Goal: Information Seeking & Learning: Learn about a topic

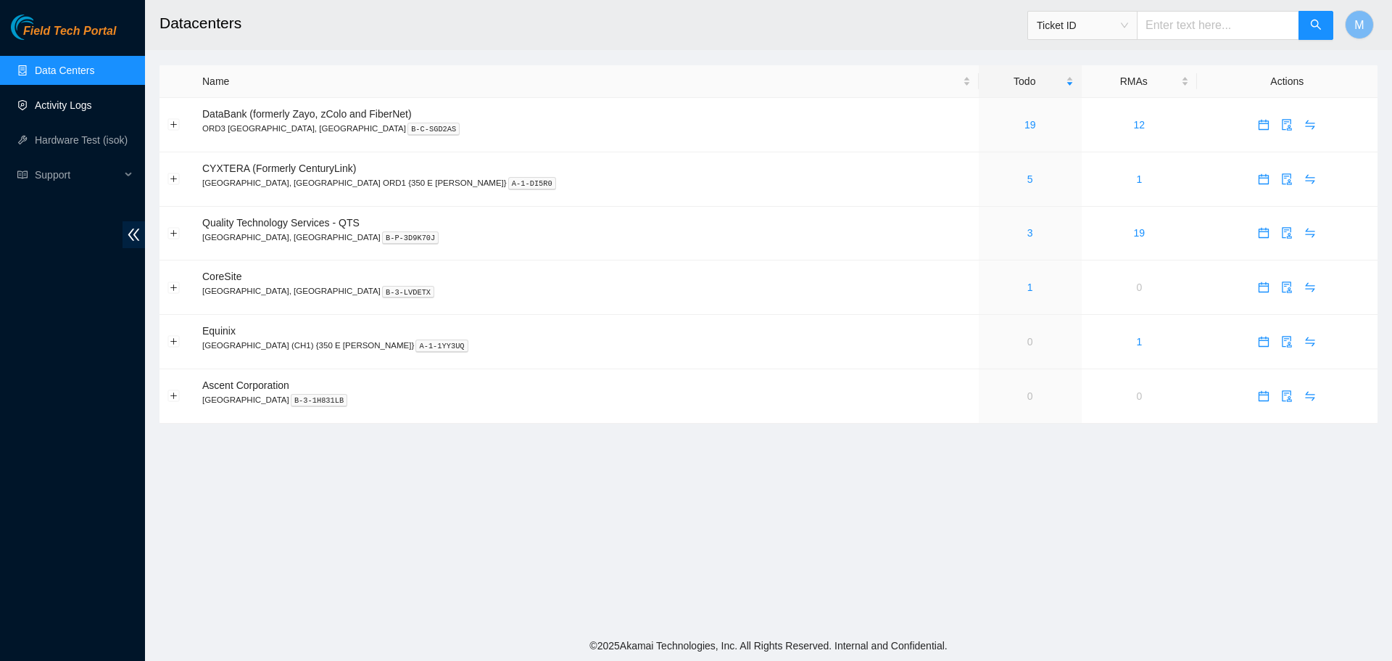
click at [86, 111] on link "Activity Logs" at bounding box center [63, 105] width 57 height 12
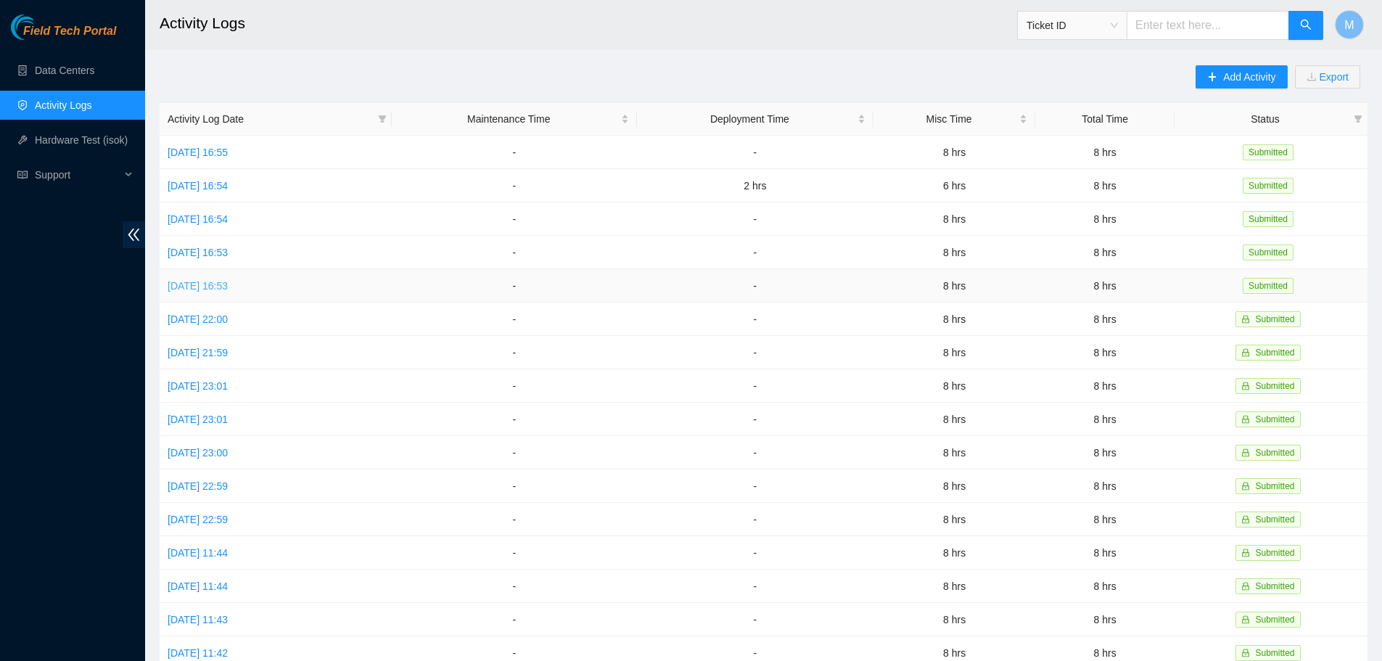
click at [225, 285] on link "[DATE] 16:53" at bounding box center [198, 286] width 60 height 12
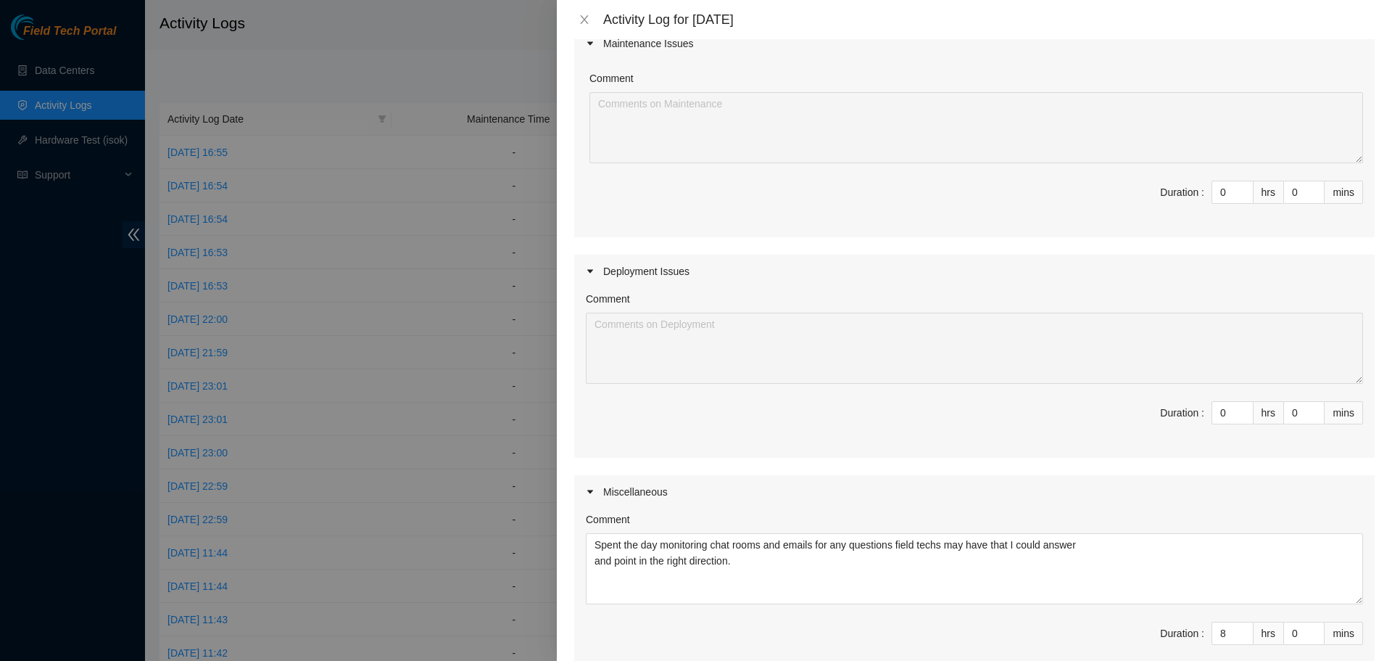
scroll to position [313, 0]
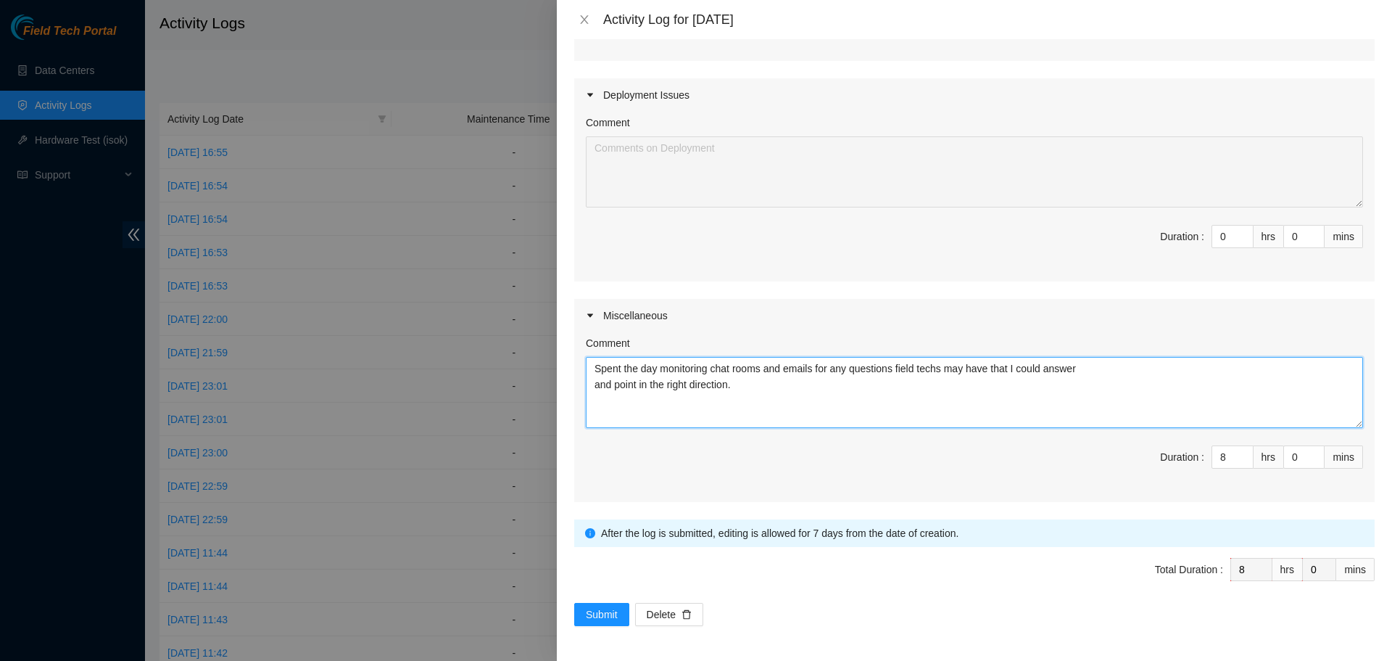
drag, startPoint x: 661, startPoint y: 373, endPoint x: 624, endPoint y: 366, distance: 37.7
click at [579, 358] on div "Comment Spent the day monitoring chat rooms and emails for any questions field …" at bounding box center [974, 417] width 801 height 170
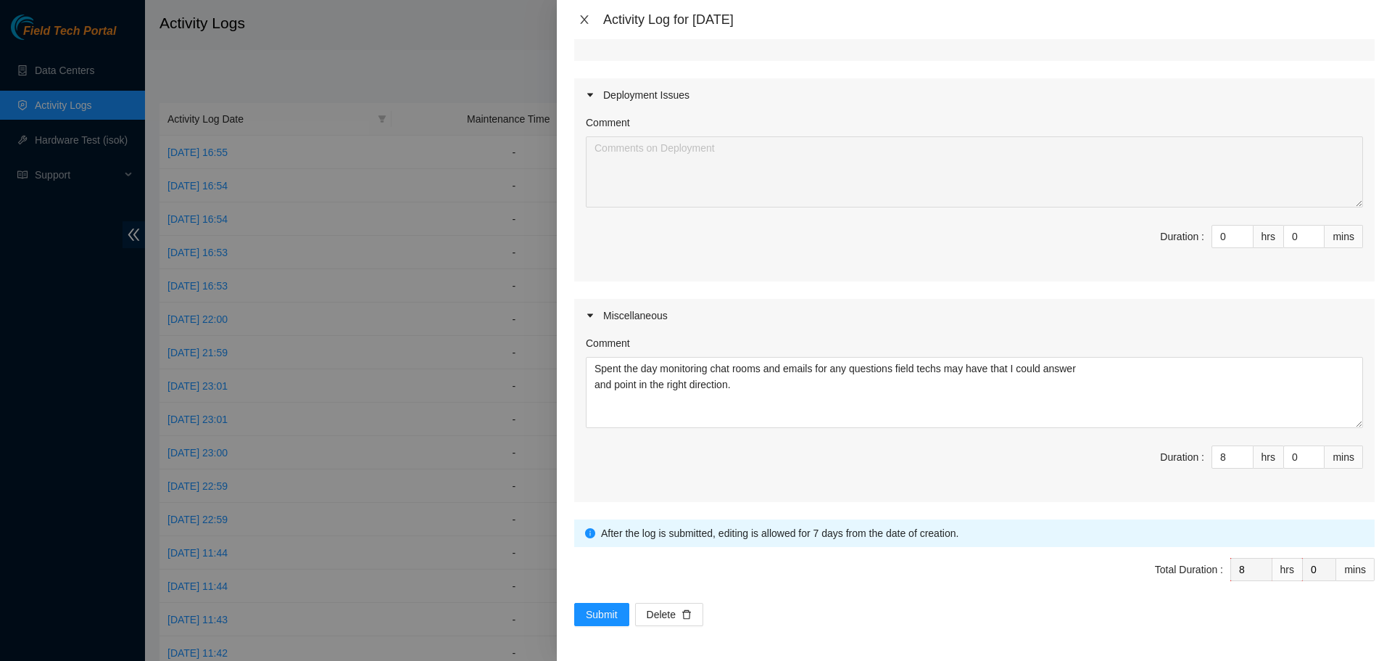
click at [584, 19] on icon "close" at bounding box center [584, 19] width 8 height 9
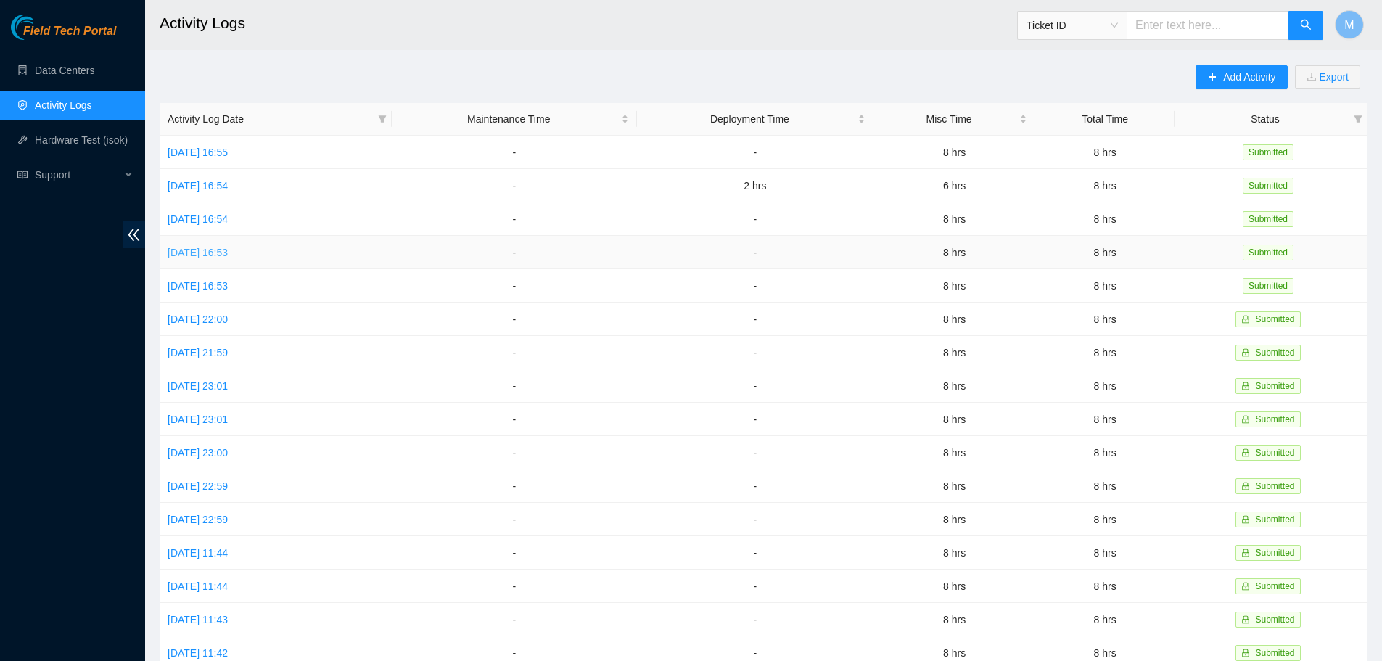
click at [210, 247] on link "[DATE] 16:53" at bounding box center [198, 253] width 60 height 12
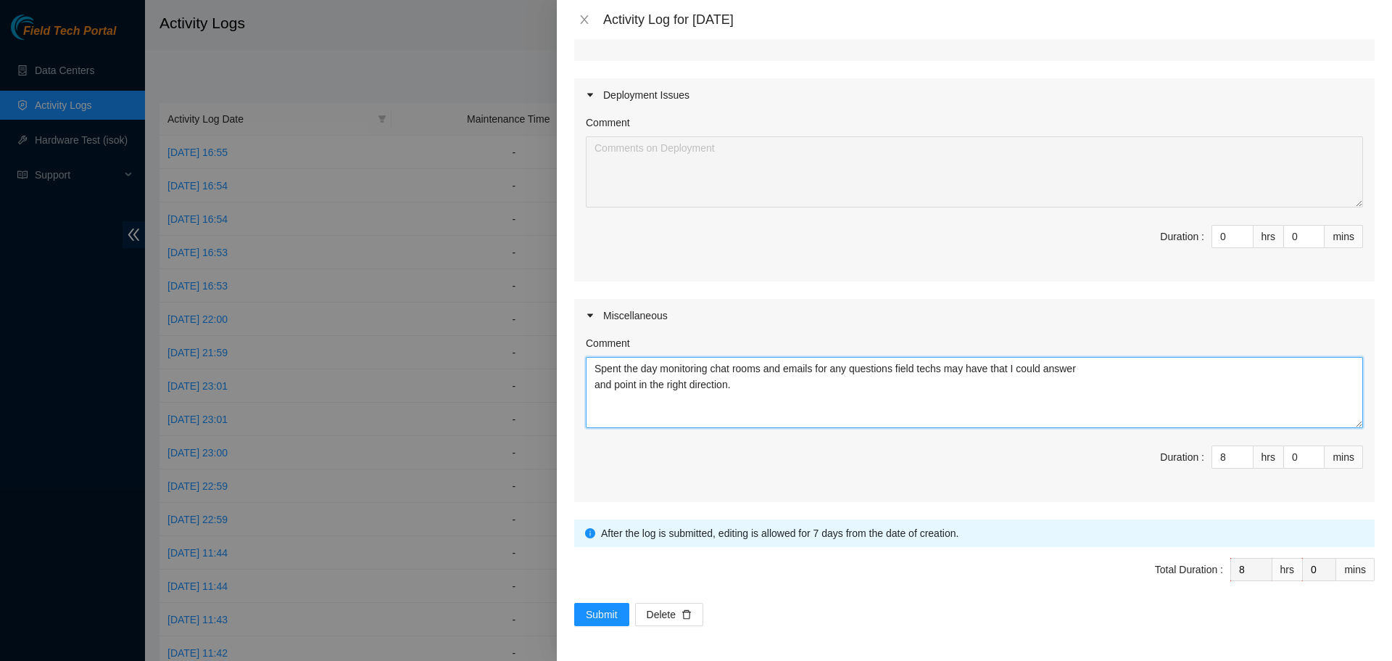
drag, startPoint x: 764, startPoint y: 392, endPoint x: 582, endPoint y: 366, distance: 184.0
click at [582, 366] on div "Comment Spent the day monitoring chat rooms and emails for any questions field …" at bounding box center [974, 417] width 801 height 170
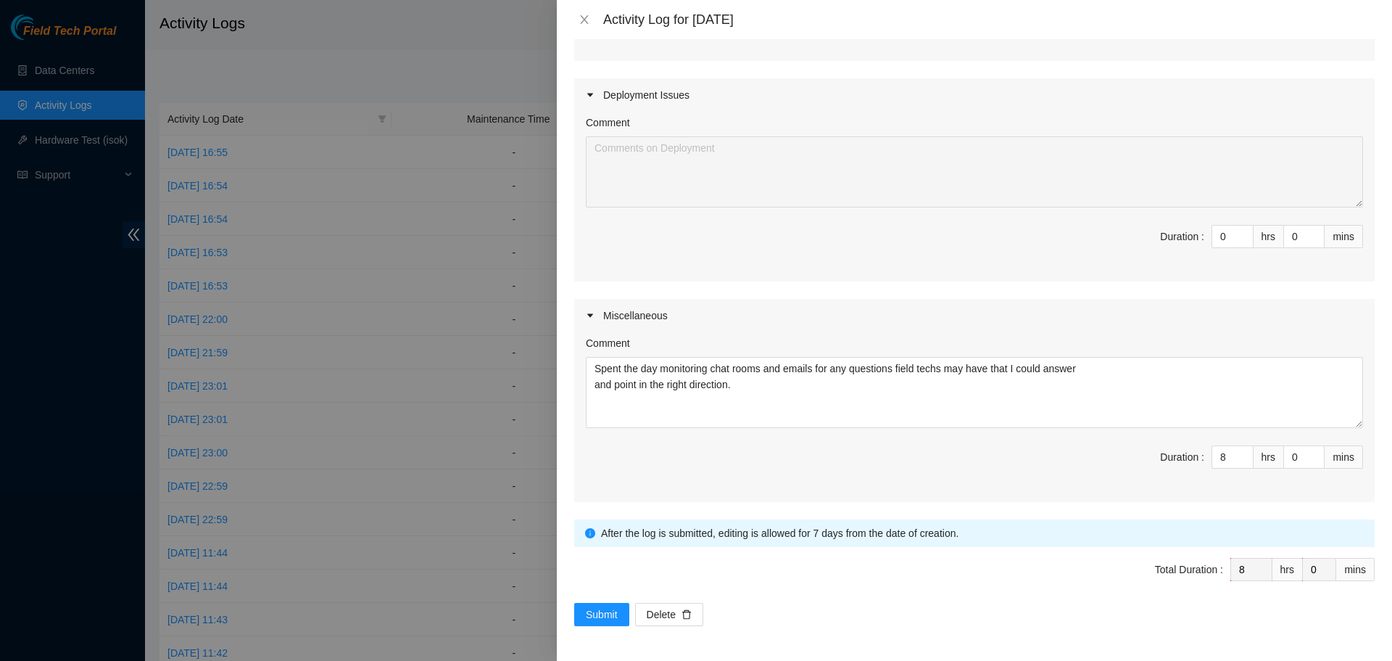
click at [582, 10] on div "Activity Log for 05-08-2025" at bounding box center [974, 19] width 835 height 39
click at [580, 21] on icon "close" at bounding box center [585, 20] width 12 height 12
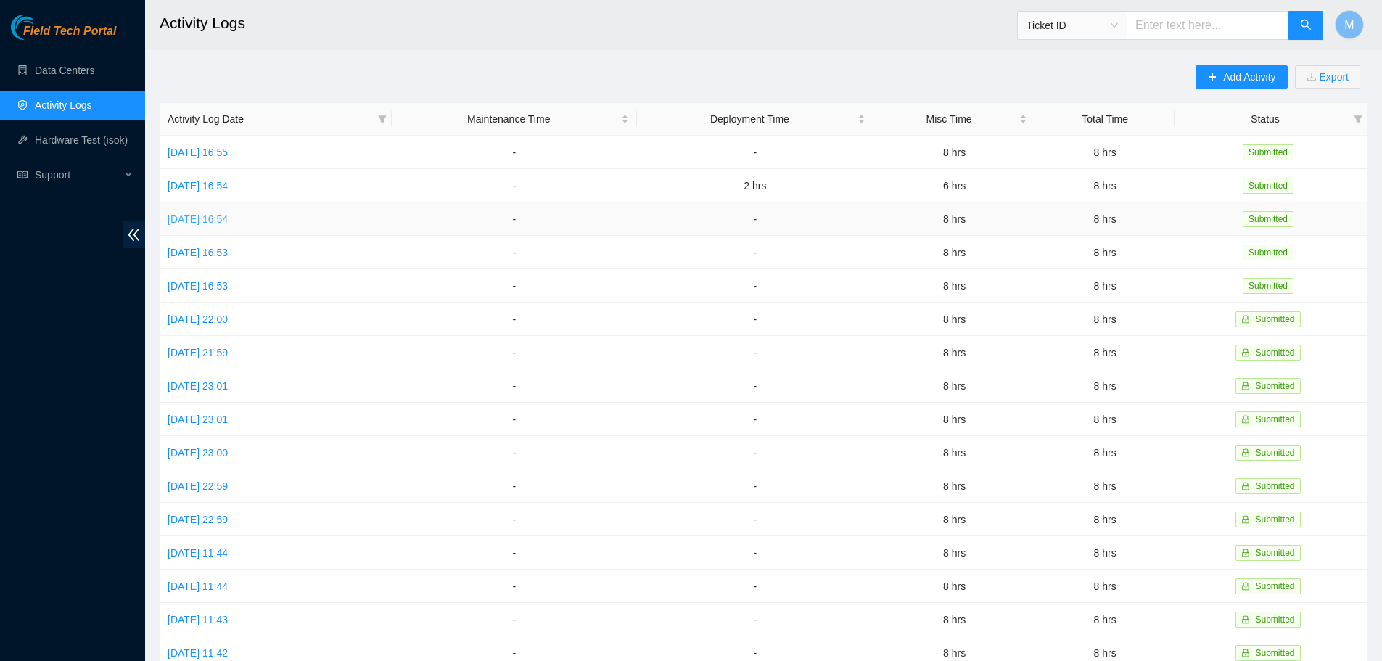
click at [206, 215] on link "[DATE] 16:54" at bounding box center [198, 219] width 60 height 12
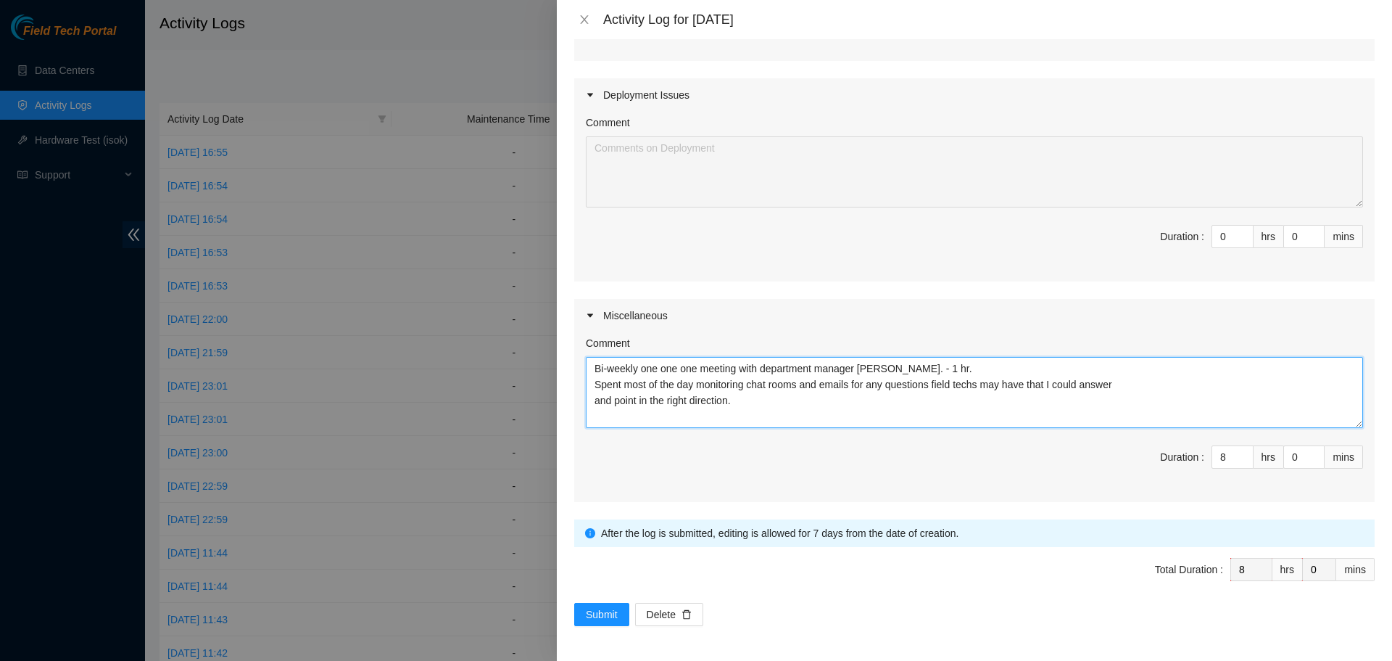
drag, startPoint x: 773, startPoint y: 403, endPoint x: 579, endPoint y: 368, distance: 196.7
click at [579, 368] on div "Comment Bi-weekly one one one meeting with department manager Lakshmi. - 1 hr. …" at bounding box center [974, 417] width 801 height 170
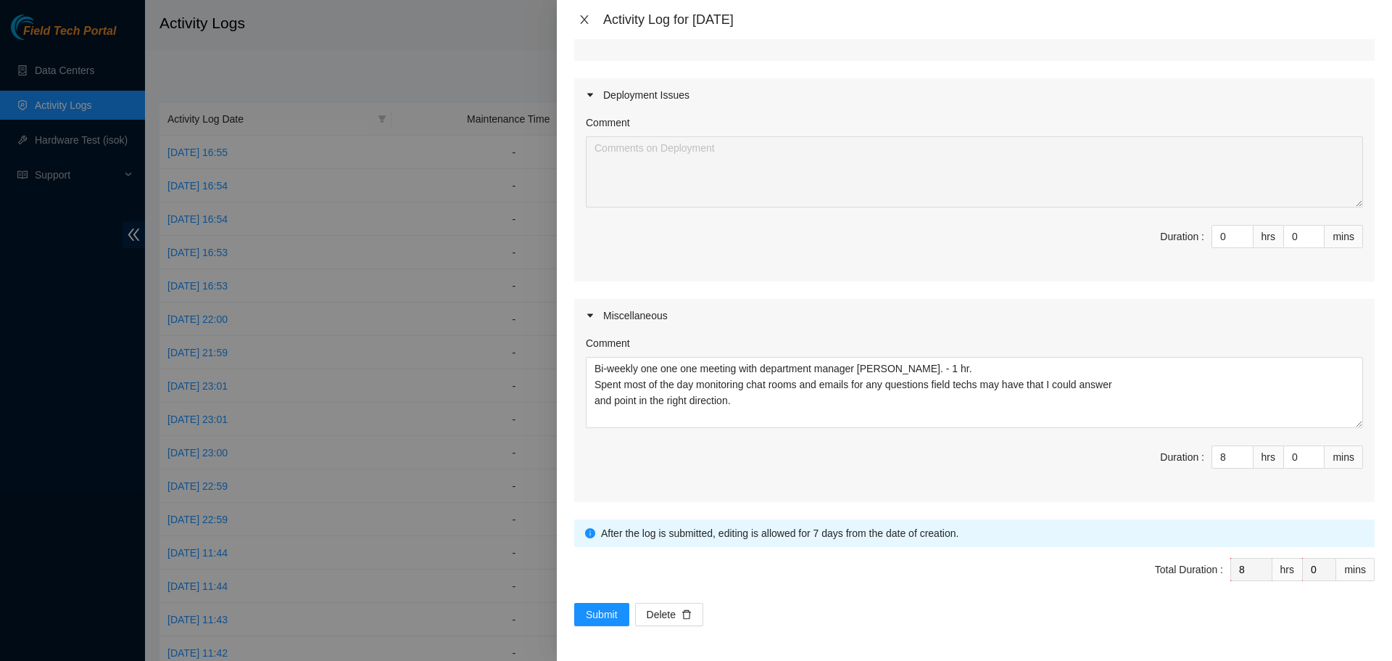
click at [586, 15] on icon "close" at bounding box center [585, 20] width 12 height 12
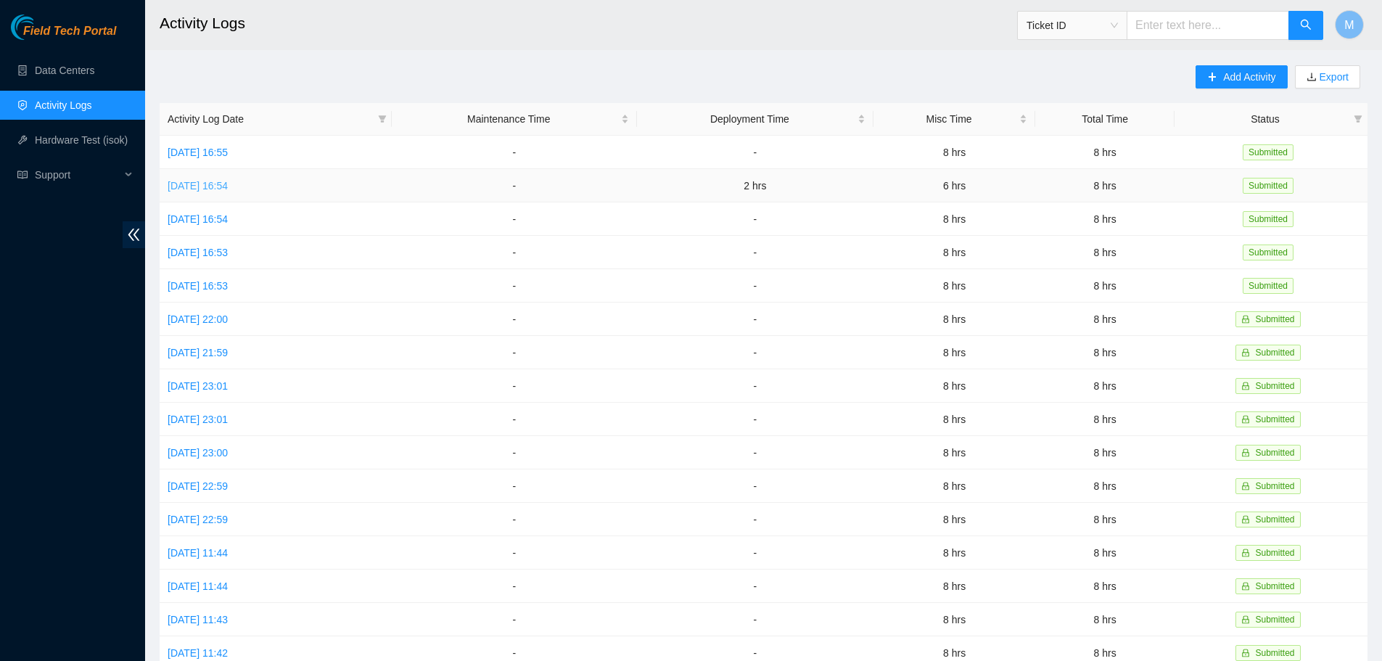
click at [228, 183] on link "[DATE] 16:54" at bounding box center [198, 186] width 60 height 12
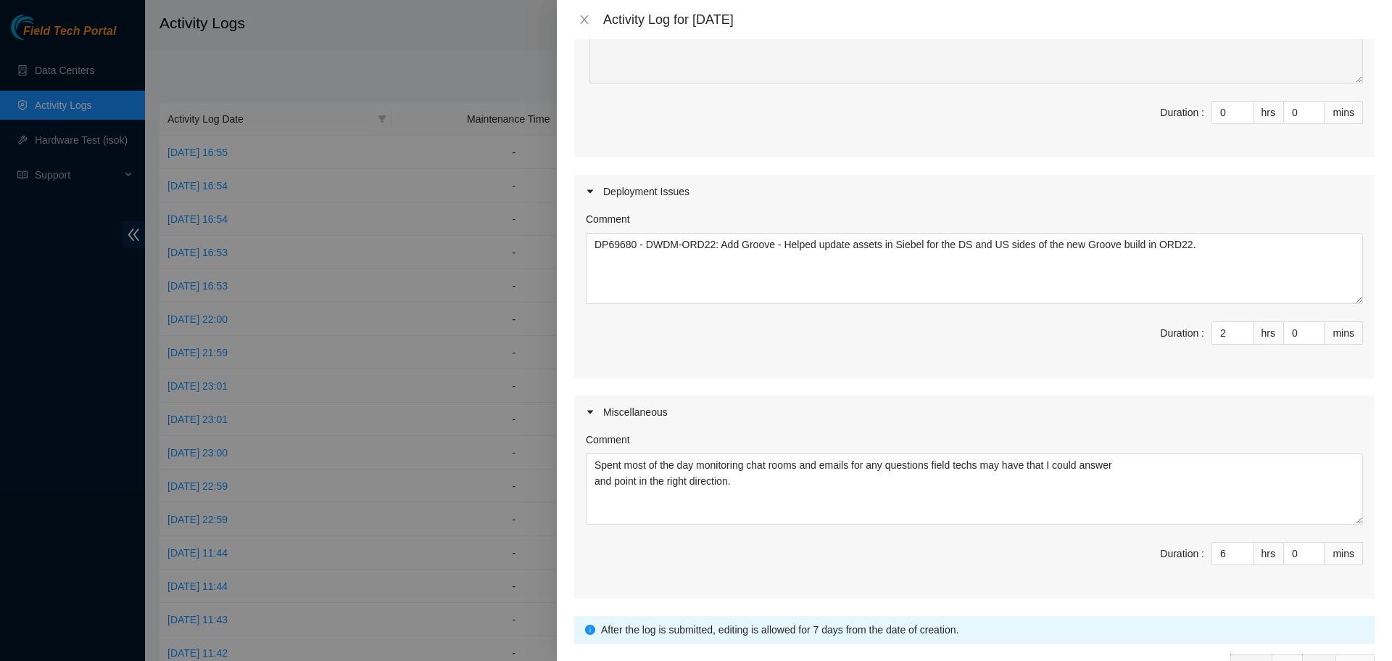
scroll to position [218, 0]
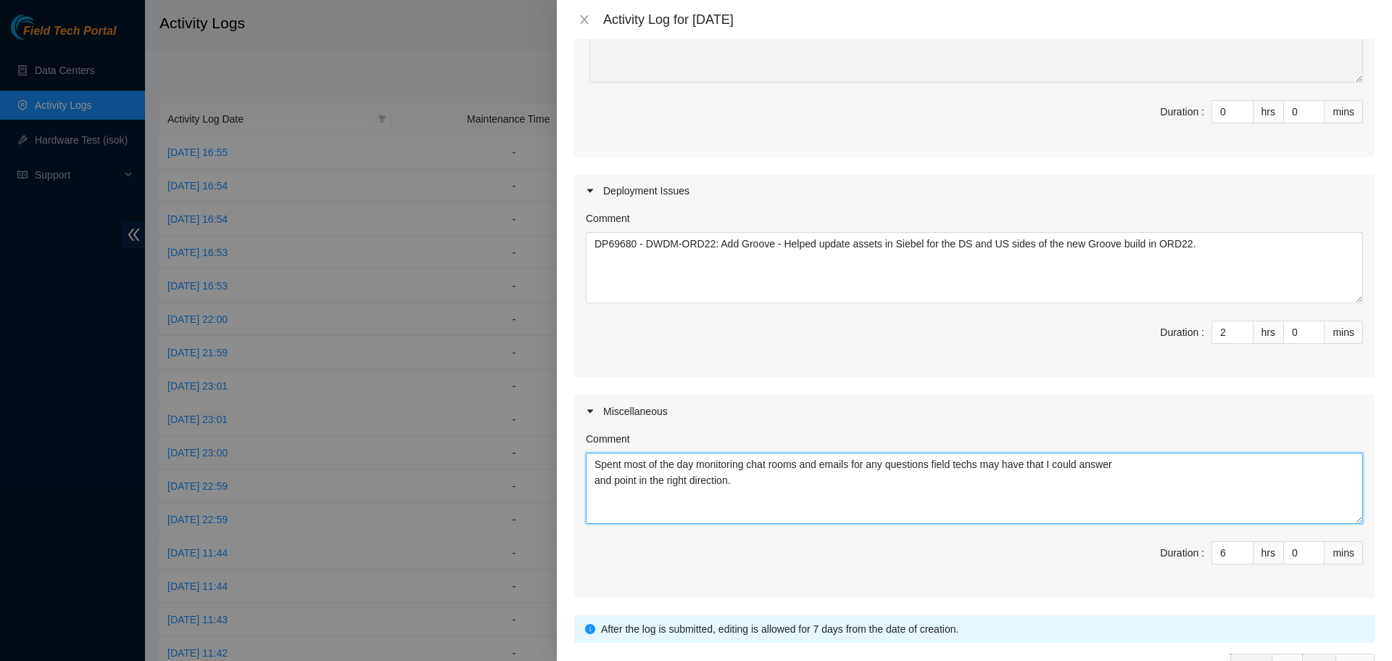
drag, startPoint x: 750, startPoint y: 485, endPoint x: 611, endPoint y: 469, distance: 140.2
click at [579, 461] on div "Comment Spent most of the day monitoring chat rooms and emails for any question…" at bounding box center [974, 513] width 801 height 170
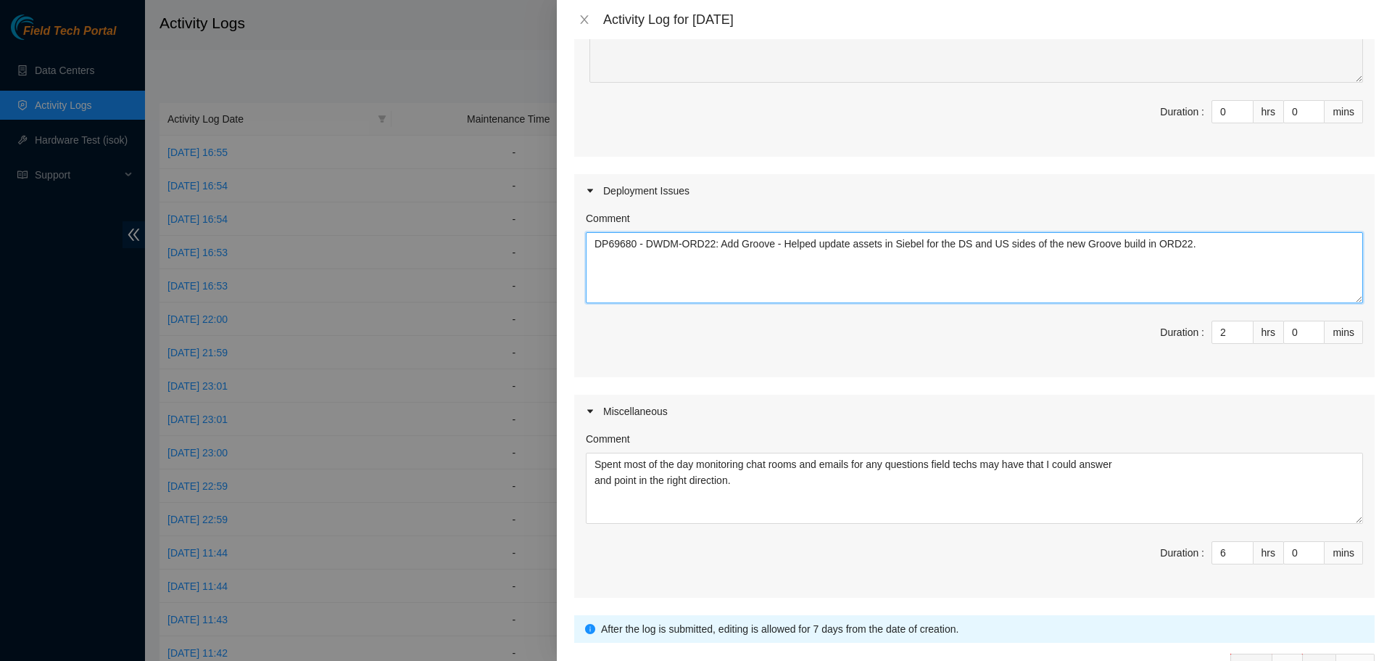
drag, startPoint x: 1149, startPoint y: 239, endPoint x: 606, endPoint y: 241, distance: 542.5
click at [584, 234] on div "Comment DP69680 - DWDM-ORD22: Add Groove - Helped update assets in Siebel for t…" at bounding box center [974, 292] width 801 height 170
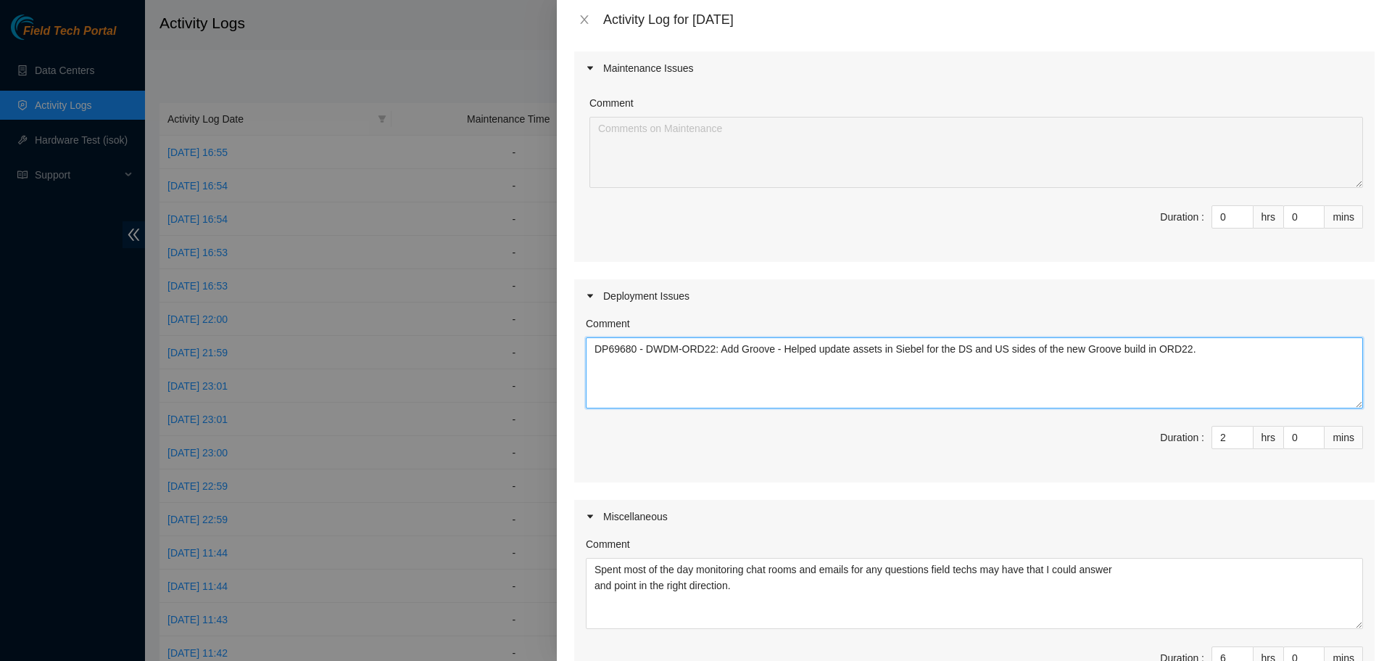
scroll to position [0, 0]
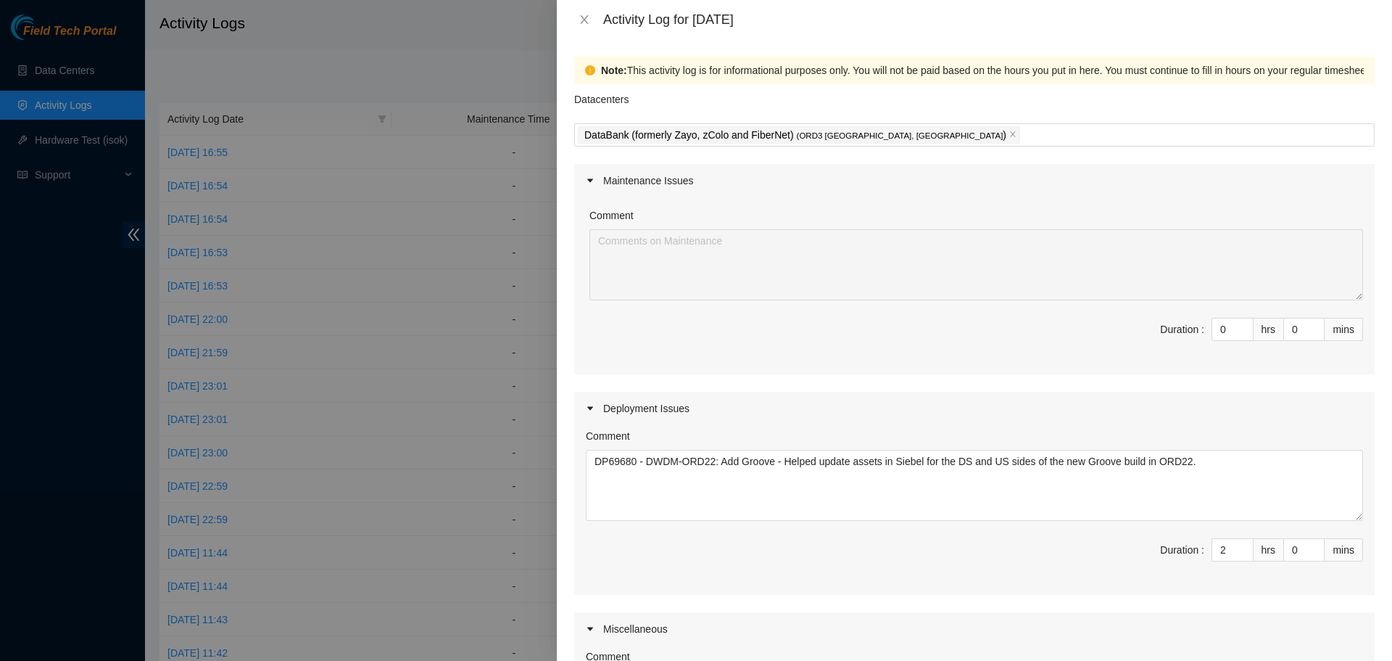
click at [583, 26] on div "Activity Log for 07-08-2025" at bounding box center [974, 20] width 801 height 16
click at [583, 20] on icon "close" at bounding box center [585, 20] width 12 height 12
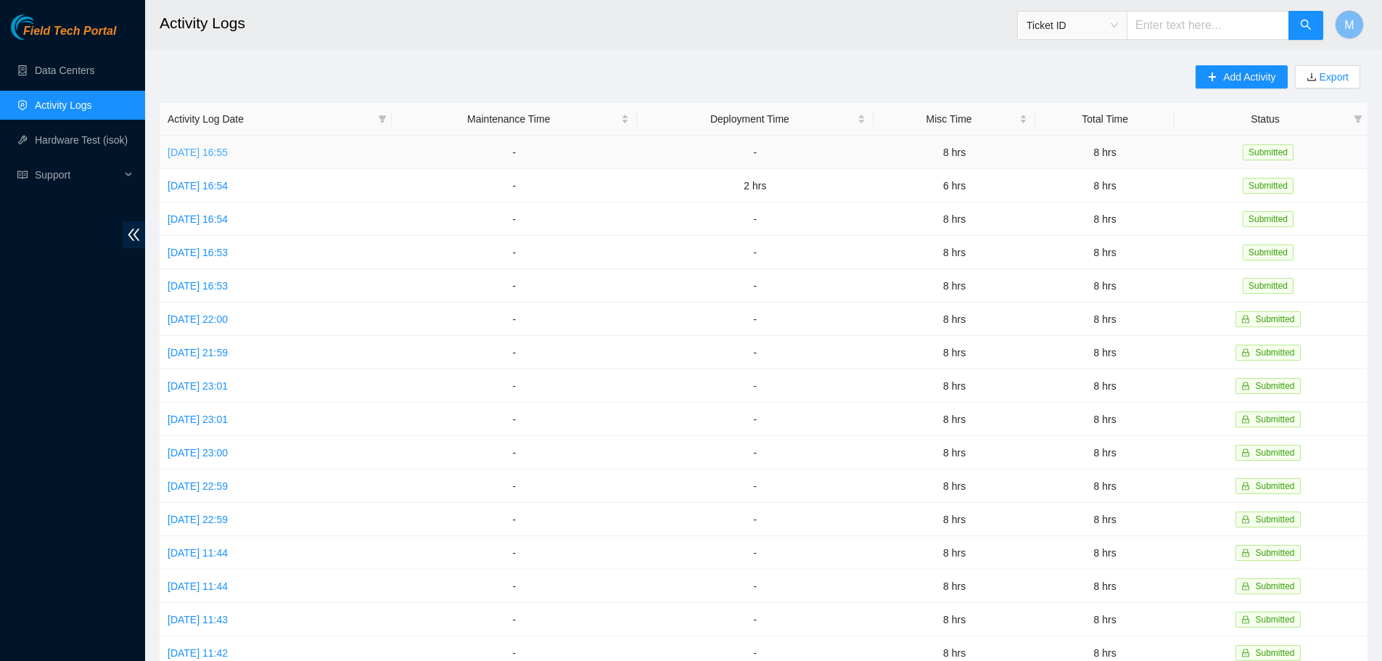
click at [215, 154] on link "[DATE] 16:55" at bounding box center [198, 152] width 60 height 12
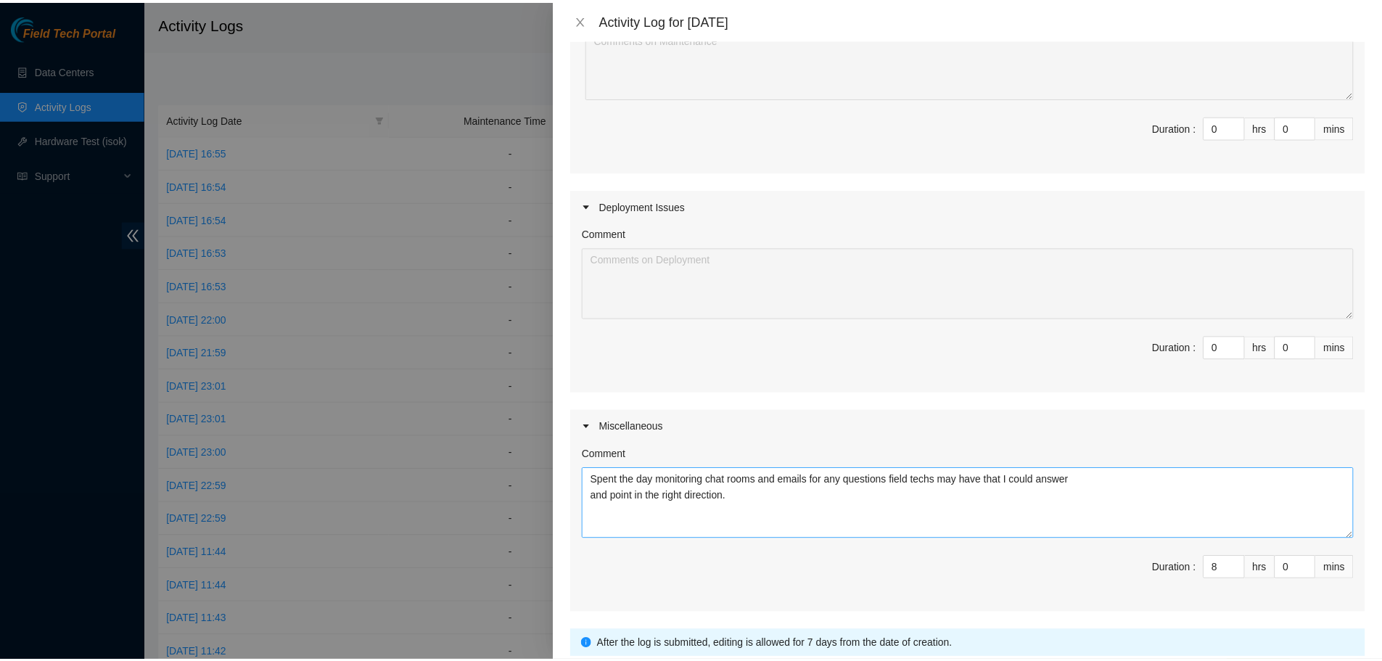
scroll to position [313, 0]
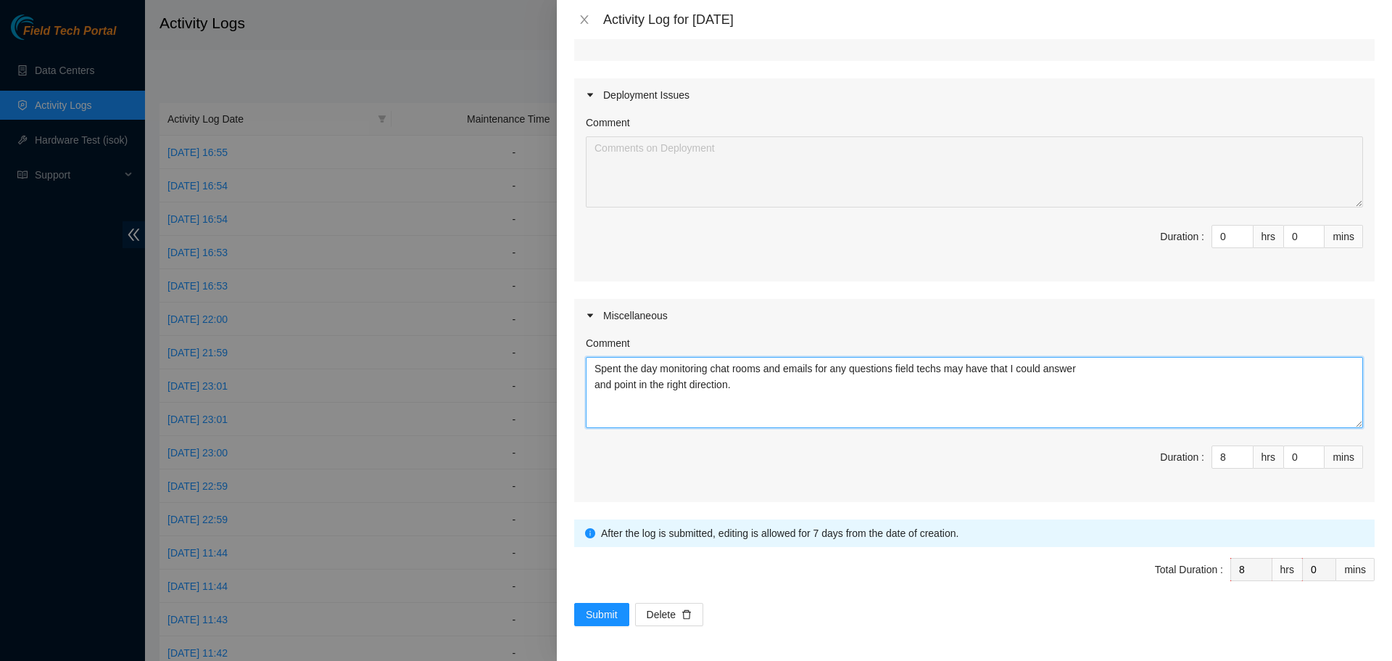
drag, startPoint x: 761, startPoint y: 395, endPoint x: 602, endPoint y: 373, distance: 160.2
click at [581, 363] on div "Comment Spent the day monitoring chat rooms and emails for any questions field …" at bounding box center [974, 417] width 801 height 170
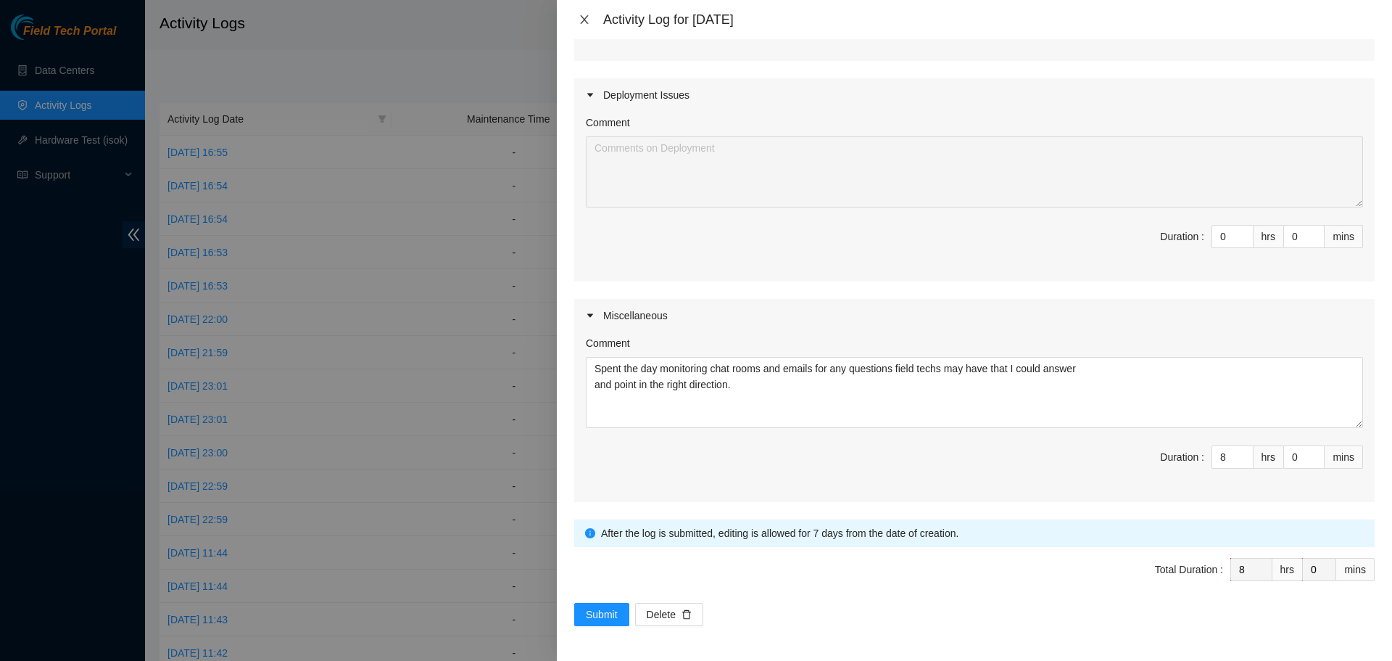
click at [577, 17] on button "Close" at bounding box center [584, 20] width 20 height 14
